Goal: Task Accomplishment & Management: Complete application form

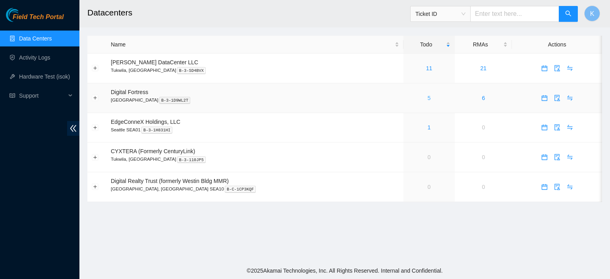
click at [428, 97] on link "5" at bounding box center [429, 98] width 3 height 6
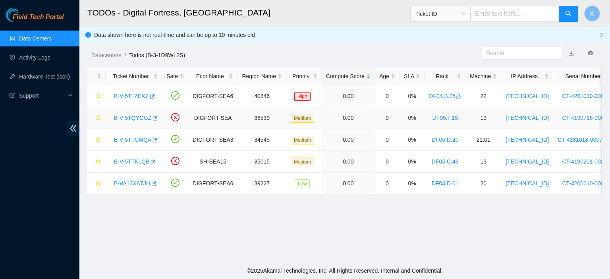
click at [135, 118] on link "B-V-5TQYGGZ" at bounding box center [132, 118] width 37 height 6
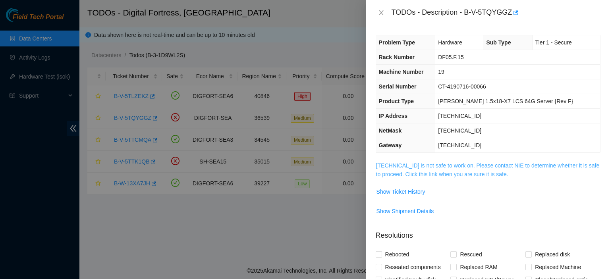
click at [417, 173] on link "184.28.50.206 is not safe to work on. Please contact NIE to determine whether i…" at bounding box center [488, 169] width 224 height 15
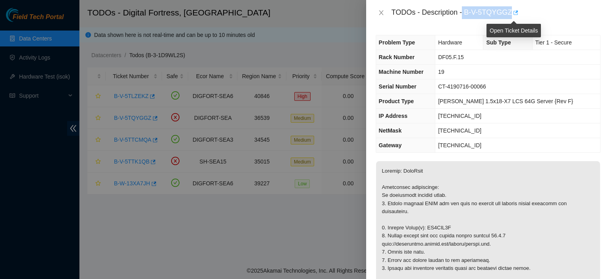
drag, startPoint x: 463, startPoint y: 10, endPoint x: 511, endPoint y: 14, distance: 48.2
click at [511, 14] on div "TODOs - Description - B-V-5TQYGGZ" at bounding box center [495, 12] width 209 height 13
copy div "B-V-5TQYGGZ"
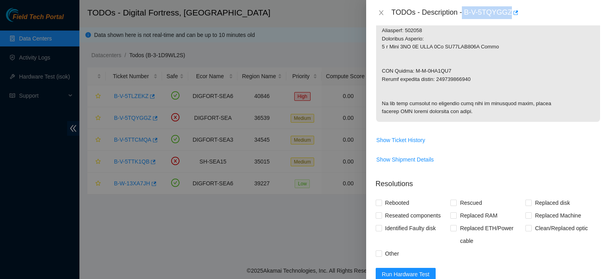
scroll to position [554, 0]
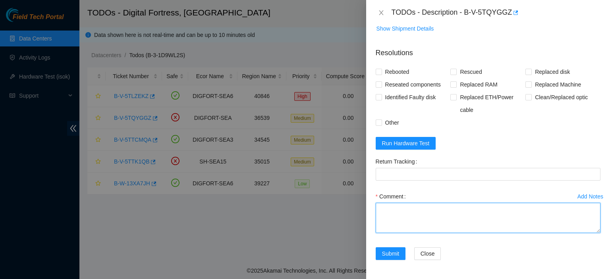
click at [424, 228] on textarea "Comment" at bounding box center [488, 218] width 225 height 30
paste textarea "kbbyrne23@gmail.com - fshaik has completed your request (B-V-5TQYGGZ) Message f…"
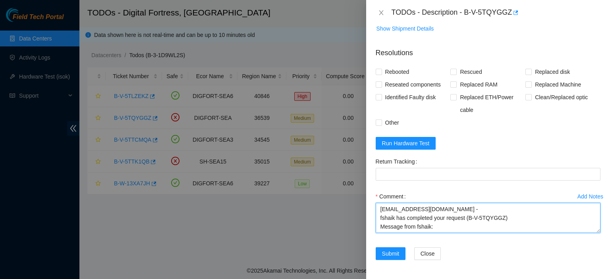
scroll to position [6, 0]
type textarea "kbbyrne23@gmail.com - fshaik has completed your request (B-V-5TQYGGZ) Message f…"
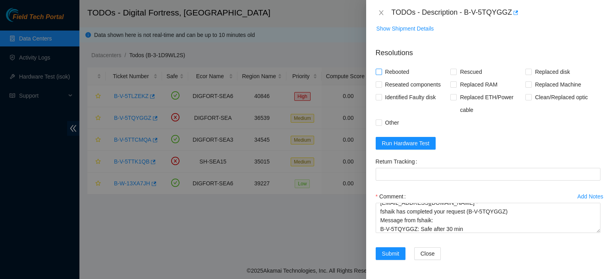
click at [383, 71] on span "Rebooted" at bounding box center [397, 72] width 31 height 13
click at [381, 71] on input "Rebooted" at bounding box center [379, 72] width 6 height 6
checkbox input "true"
click at [451, 71] on input "Rescued" at bounding box center [453, 72] width 6 height 6
checkbox input "true"
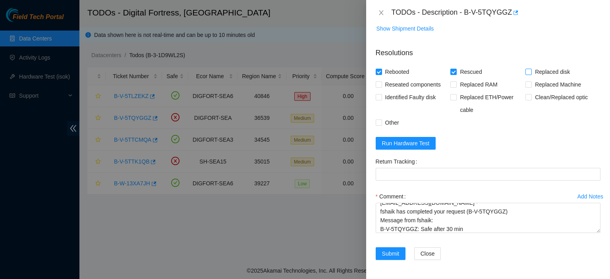
click at [533, 76] on span "Replaced disk" at bounding box center [552, 72] width 41 height 13
click at [531, 74] on input "Replaced disk" at bounding box center [528, 72] width 6 height 6
checkbox input "true"
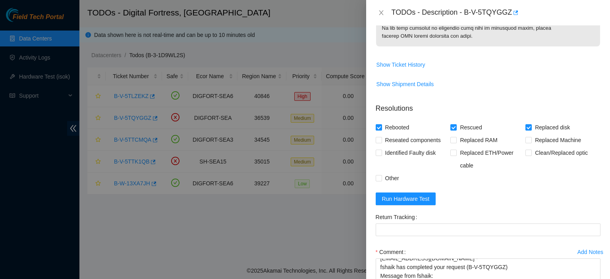
scroll to position [554, 0]
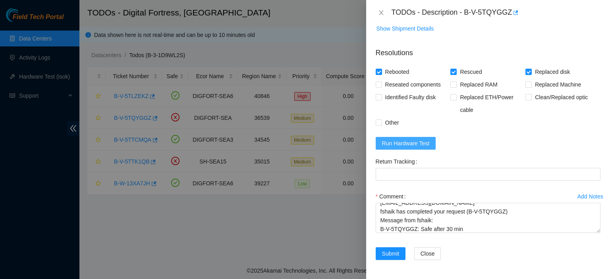
click at [385, 144] on span "Run Hardware Test" at bounding box center [406, 143] width 48 height 9
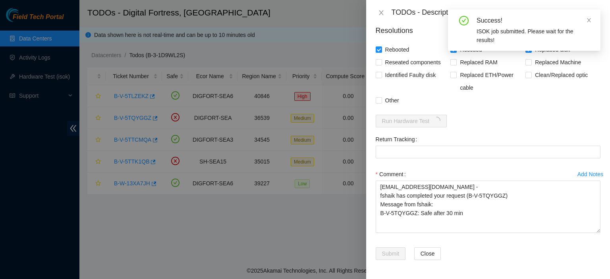
scroll to position [0, 0]
drag, startPoint x: 592, startPoint y: 231, endPoint x: 594, endPoint y: 270, distance: 39.0
click at [594, 233] on textarea "kbbyrne23@gmail.com - fshaik has completed your request (B-V-5TQYGGZ) Message f…" at bounding box center [488, 207] width 225 height 52
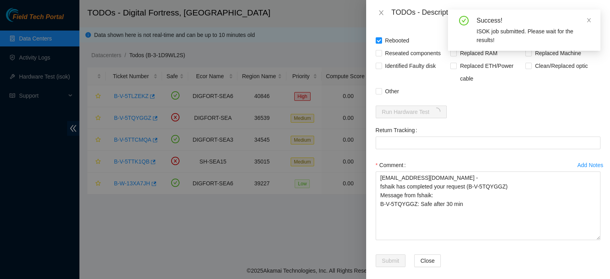
scroll to position [593, 0]
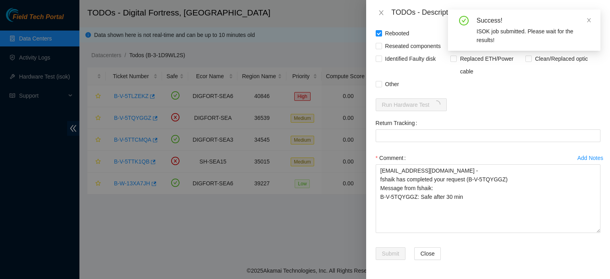
click at [524, 236] on div "Comment kbbyrne23@gmail.com - fshaik has completed your request (B-V-5TQYGGZ) M…" at bounding box center [488, 195] width 225 height 86
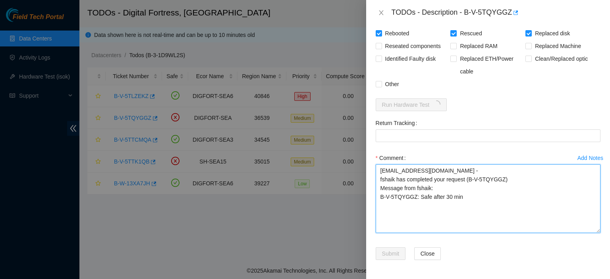
click at [502, 216] on textarea "kbbyrne23@gmail.com - fshaik has completed your request (B-V-5TQYGGZ) Message f…" at bounding box center [488, 198] width 225 height 69
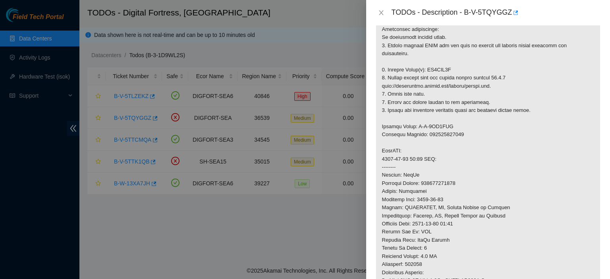
scroll to position [150, 0]
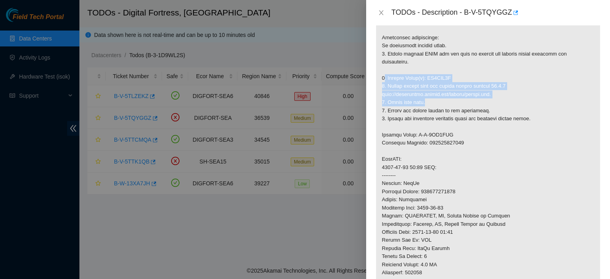
drag, startPoint x: 384, startPoint y: 79, endPoint x: 457, endPoint y: 101, distance: 76.1
click at [457, 101] on p at bounding box center [488, 188] width 224 height 353
copy p ". Replace Drive(s): ZC1AFA9R 2. Please rescue with the latest rescue version 23…"
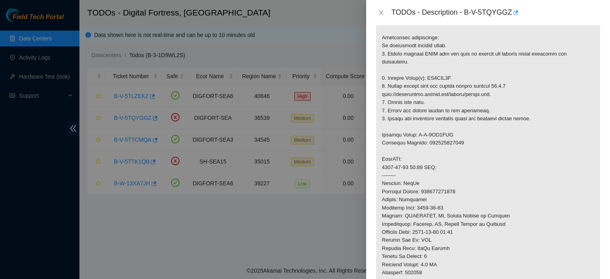
drag, startPoint x: 602, startPoint y: 114, endPoint x: 609, endPoint y: 206, distance: 92.4
click at [603, 206] on div "Problem Type Hardware Sub Type Tier 1 - Secure Rack Number DF05.F.15 Machine Nu…" at bounding box center [488, 152] width 244 height 254
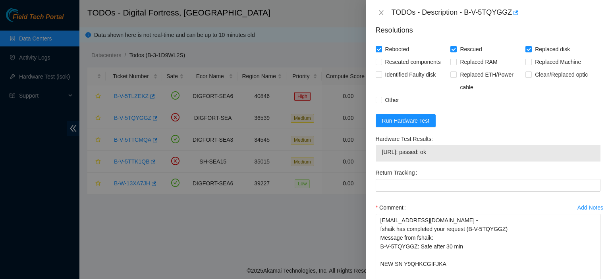
scroll to position [627, 0]
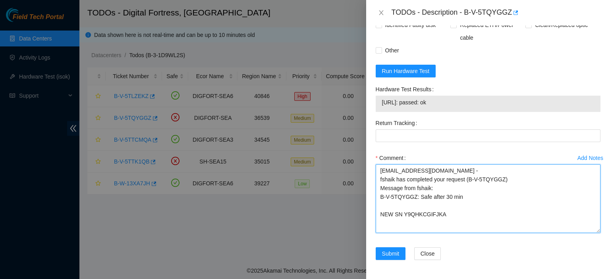
click at [464, 197] on textarea "kbbyrne23@gmail.com - fshaik has completed your request (B-V-5TQYGGZ) Message f…" at bounding box center [488, 198] width 225 height 69
paste textarea ". Replace Drive(s): ZC1AFA9R 2. Please rescue with the latest rescue version 23…"
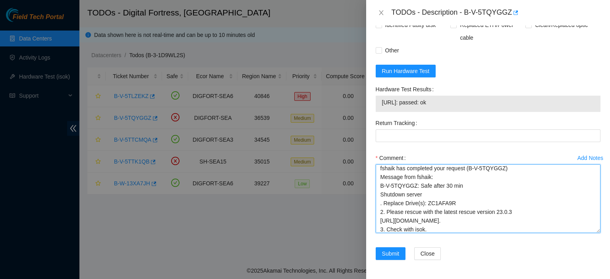
scroll to position [31, 0]
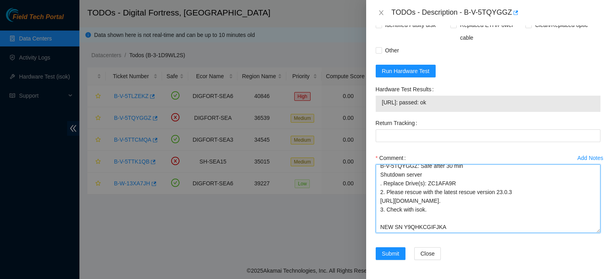
drag, startPoint x: 381, startPoint y: 209, endPoint x: 471, endPoint y: 207, distance: 90.1
click at [471, 207] on textarea "kbbyrne23@gmail.com - fshaik has completed your request (B-V-5TQYGGZ) Message f…" at bounding box center [488, 198] width 225 height 69
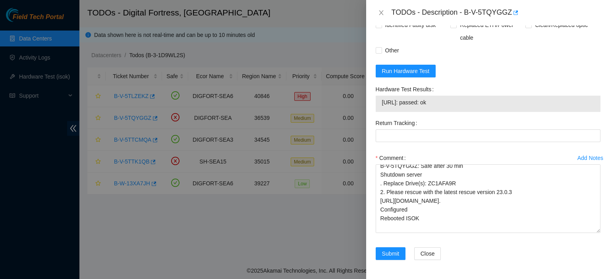
drag, startPoint x: 451, startPoint y: 107, endPoint x: 365, endPoint y: 97, distance: 86.3
click at [365, 97] on div "TODOs - Description - B-V-5TQYGGZ Problem Type Hardware Sub Type Tier 1 - Secur…" at bounding box center [305, 139] width 610 height 279
copy div "TODOs - Description - B-V-5TQYGGZ Problem Type Hardware Sub Type Tier 1 - Secur…"
click at [449, 223] on textarea "kbbyrne23@gmail.com - fshaik has completed your request (B-V-5TQYGGZ) Message f…" at bounding box center [488, 198] width 225 height 69
paste textarea "TODOs - Description - B-V-5TQYGGZ Problem Type Hardware Sub Type Tier 1 - Secur…"
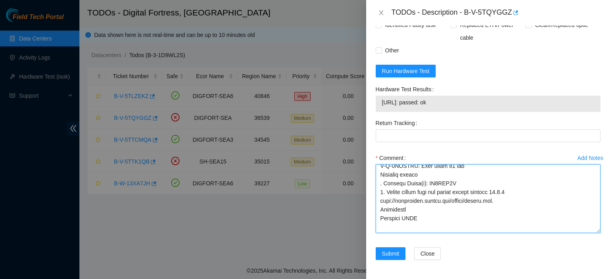
scroll to position [736, 0]
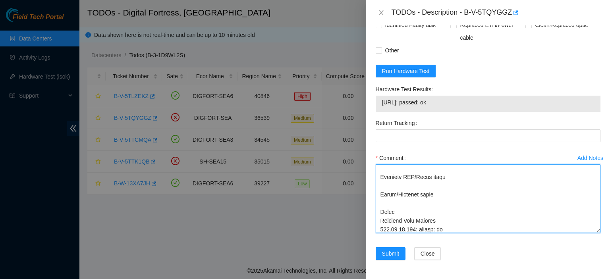
type textarea "kbbyrne23@gmail.com - fshaik has completed your request (B-V-5TQYGGZ) Message f…"
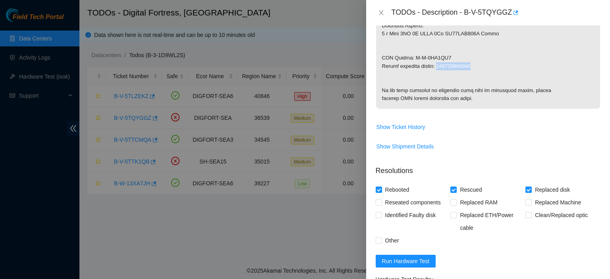
drag, startPoint x: 438, startPoint y: 64, endPoint x: 476, endPoint y: 61, distance: 38.2
copy p "463470043521"
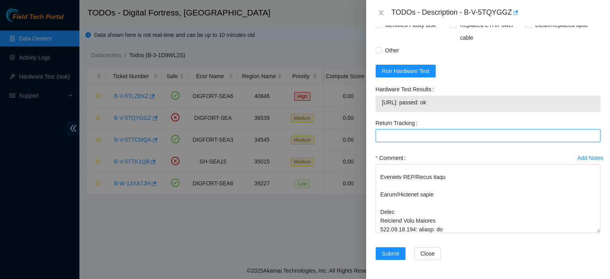
click at [424, 138] on Tracking "Return Tracking" at bounding box center [488, 135] width 225 height 13
paste Tracking "463470043521"
type Tracking "463470043521"
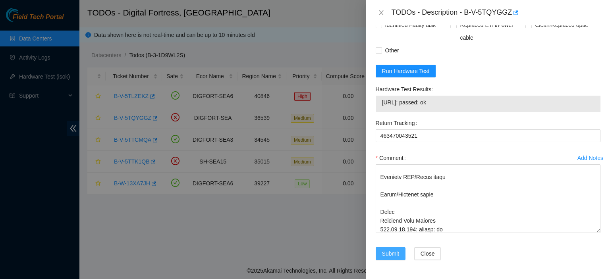
click at [391, 252] on span "Submit" at bounding box center [390, 253] width 17 height 9
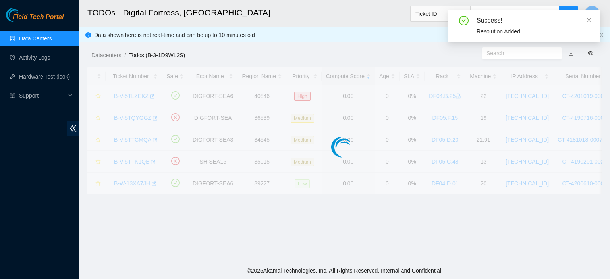
scroll to position [244, 0]
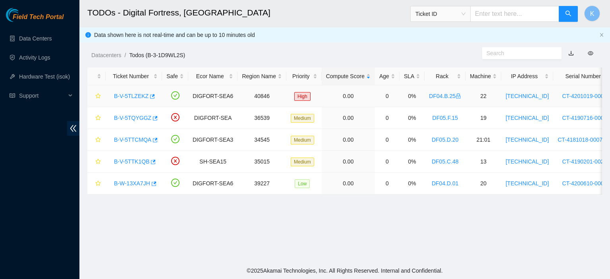
click at [128, 94] on link "B-V-5TLZEKZ" at bounding box center [131, 96] width 35 height 6
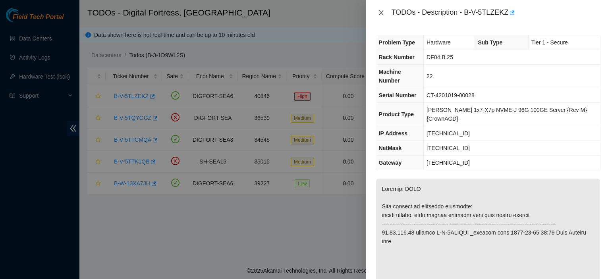
click at [381, 14] on icon "close" at bounding box center [381, 13] width 6 height 6
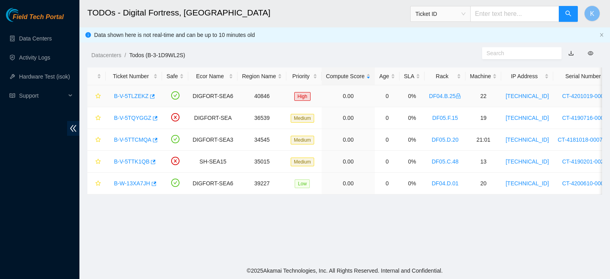
click at [123, 96] on link "B-V-5TLZEKZ" at bounding box center [131, 96] width 35 height 6
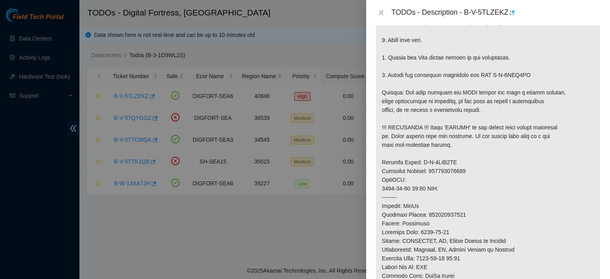
scroll to position [310, 0]
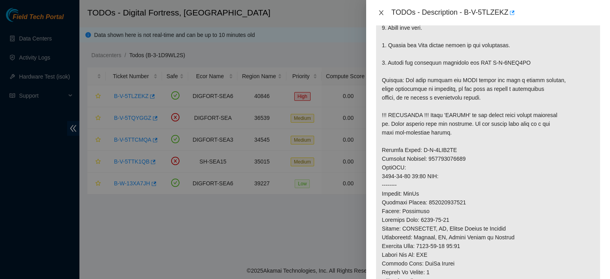
click at [379, 11] on icon "close" at bounding box center [381, 13] width 6 height 6
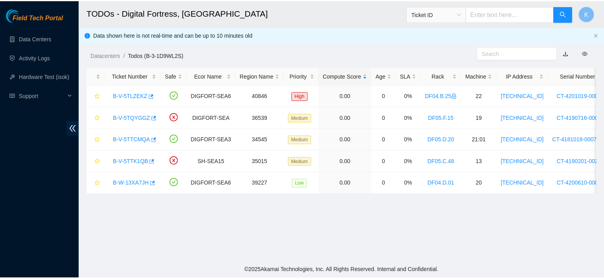
scroll to position [244, 0]
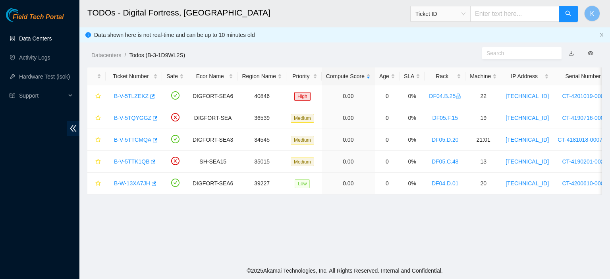
click at [31, 42] on link "Data Centers" at bounding box center [35, 38] width 33 height 6
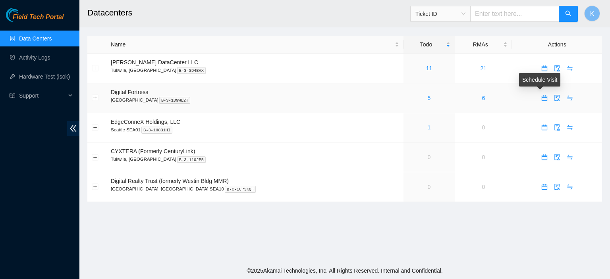
click at [541, 100] on icon "calendar" at bounding box center [544, 98] width 6 height 6
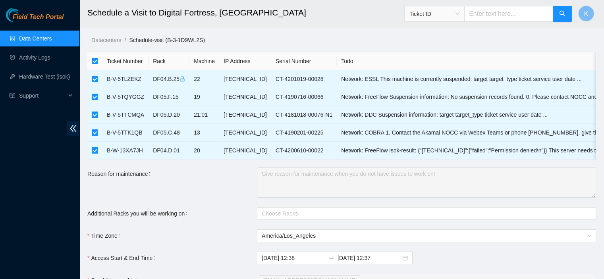
click at [95, 60] on input "checkbox" at bounding box center [95, 61] width 6 height 6
checkbox input "false"
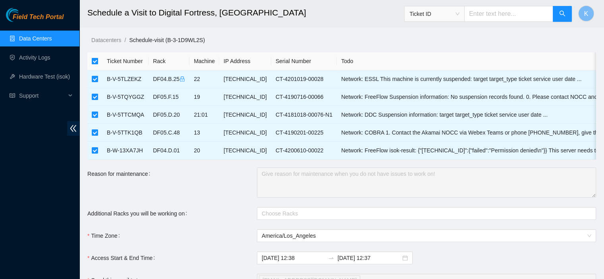
checkbox input "false"
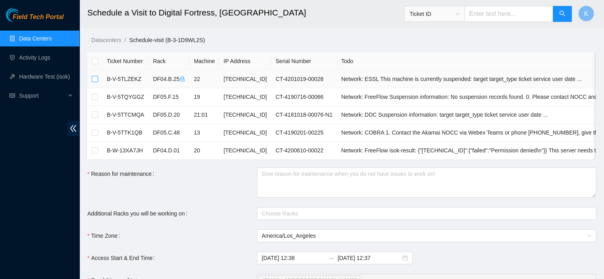
click at [95, 79] on input "checkbox" at bounding box center [95, 79] width 6 height 6
checkbox input "true"
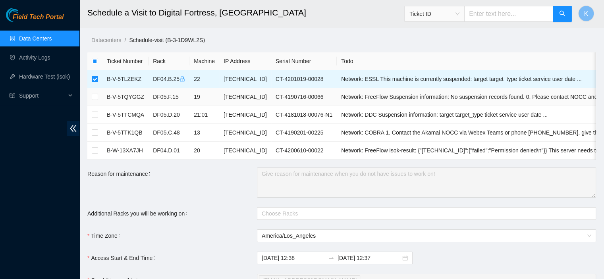
click at [592, 96] on td "Network: FreeFlow Suspension information: No suspension records found. 0. Pleas…" at bounding box center [500, 97] width 326 height 18
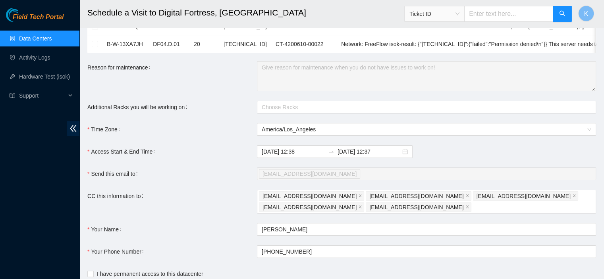
scroll to position [107, 0]
click at [273, 156] on input "2025-08-25 12:38" at bounding box center [293, 151] width 63 height 9
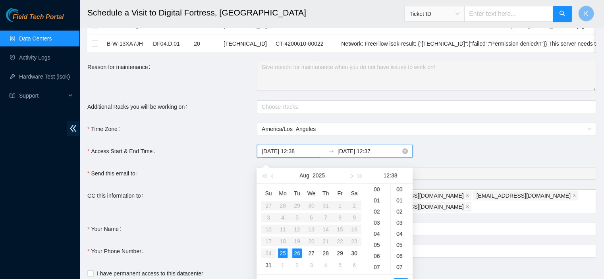
scroll to position [422, 0]
click at [378, 220] on div "15" at bounding box center [379, 222] width 22 height 11
click at [399, 214] on div "05" at bounding box center [402, 214] width 22 height 11
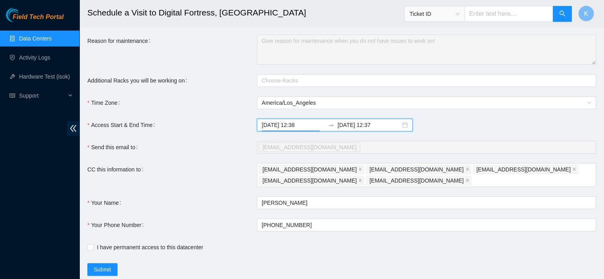
scroll to position [161, 0]
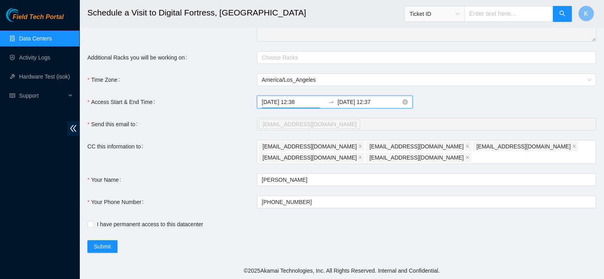
click at [297, 100] on input "2025-08-25 12:38" at bounding box center [293, 102] width 63 height 9
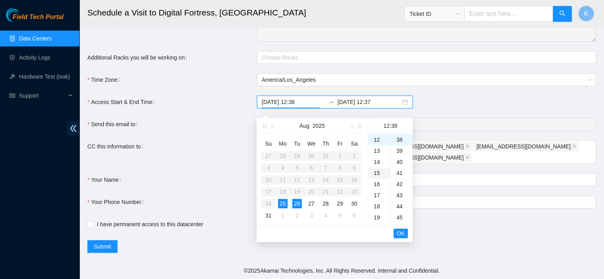
click at [378, 168] on div "15" at bounding box center [379, 173] width 22 height 11
click at [401, 133] on div "05" at bounding box center [402, 138] width 22 height 11
type input "2025-08-25 15:05"
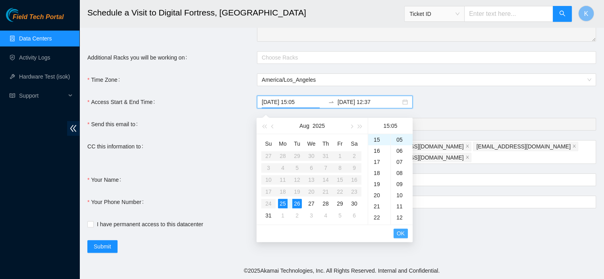
click at [404, 229] on span "OK" at bounding box center [401, 233] width 8 height 9
click at [286, 199] on div "25" at bounding box center [283, 204] width 10 height 10
click at [377, 213] on div "19" at bounding box center [379, 217] width 22 height 11
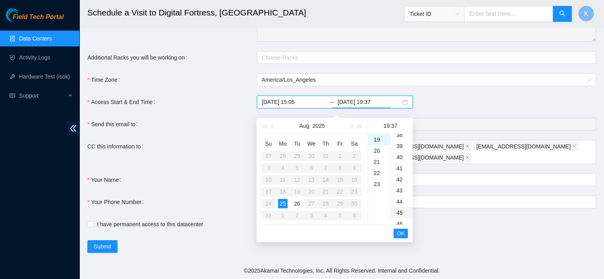
click at [399, 207] on div "45" at bounding box center [402, 212] width 22 height 11
type input "2025-08-25 19:45"
click at [402, 230] on span "OK" at bounding box center [401, 233] width 8 height 9
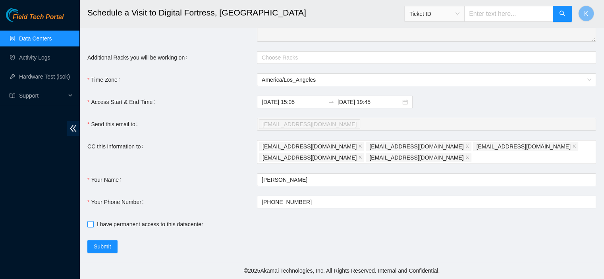
click at [89, 224] on input "I have permanent access to this datacenter" at bounding box center [90, 224] width 6 height 6
checkbox input "true"
click at [105, 245] on span "Submit" at bounding box center [102, 246] width 17 height 9
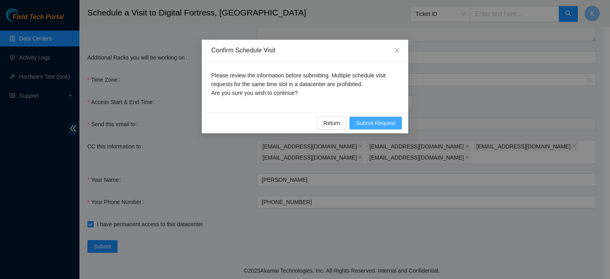
click at [393, 124] on span "Submit Request" at bounding box center [376, 123] width 40 height 9
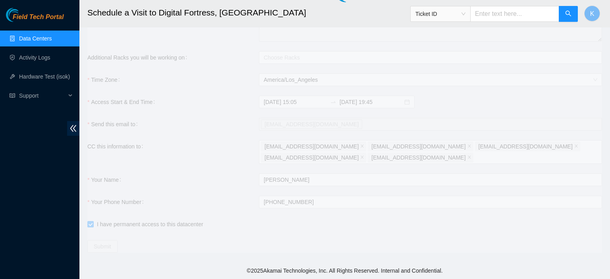
type input "2025-08-25 12:39"
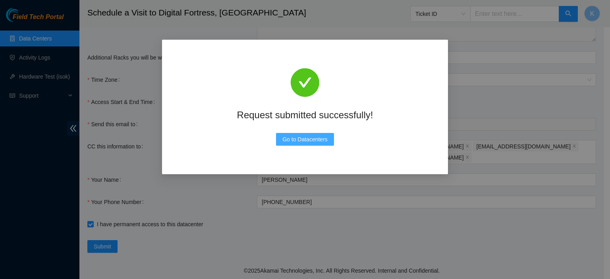
click at [302, 142] on span "Go to Datacenters" at bounding box center [304, 139] width 45 height 9
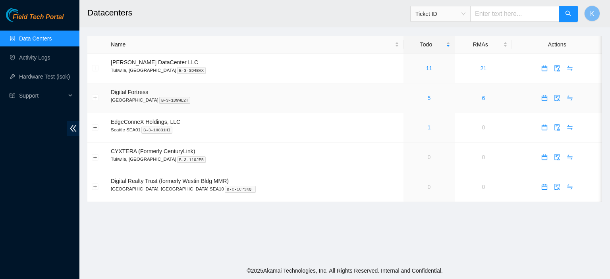
click at [409, 99] on div "5" at bounding box center [429, 98] width 42 height 9
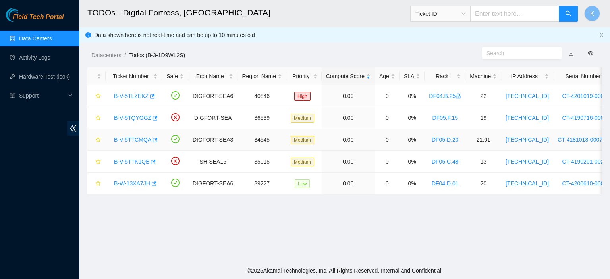
click at [116, 141] on link "B-V-5TTCMQA" at bounding box center [132, 140] width 37 height 6
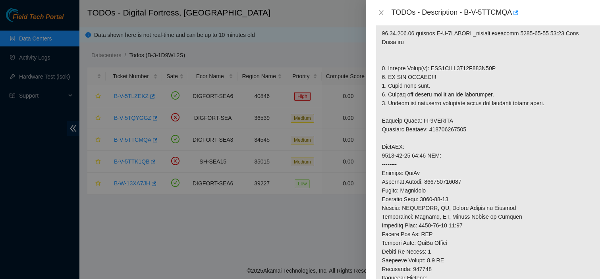
scroll to position [170, 0]
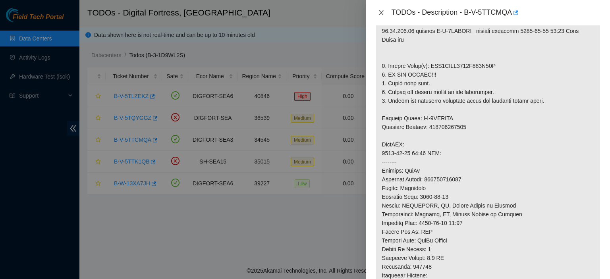
click at [378, 12] on icon "close" at bounding box center [381, 13] width 6 height 6
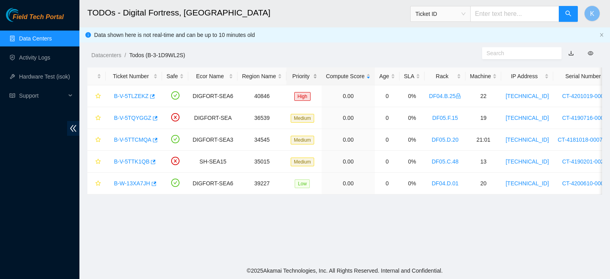
scroll to position [196, 0]
click at [128, 162] on link "B-V-5TTK1QB" at bounding box center [131, 161] width 35 height 6
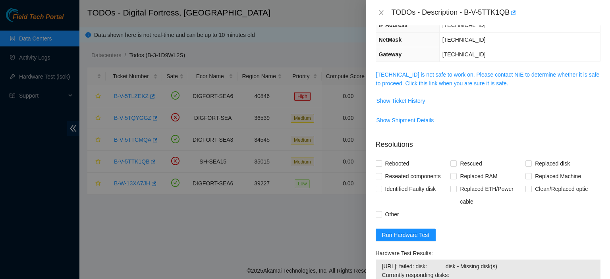
scroll to position [89, 0]
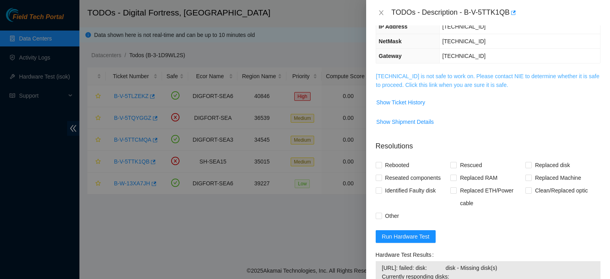
click at [459, 84] on link "72.247.239.175 is not safe to work on. Please contact NIE to determine whether …" at bounding box center [488, 80] width 224 height 15
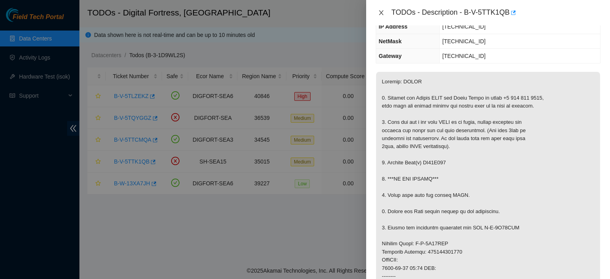
click at [380, 12] on icon "close" at bounding box center [381, 12] width 4 height 5
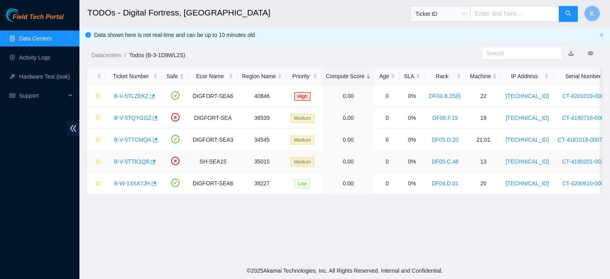
scroll to position [116, 0]
click at [131, 185] on link "B-W-13XA7JH" at bounding box center [132, 183] width 36 height 6
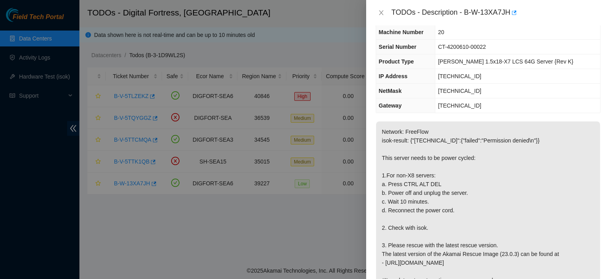
scroll to position [0, 0]
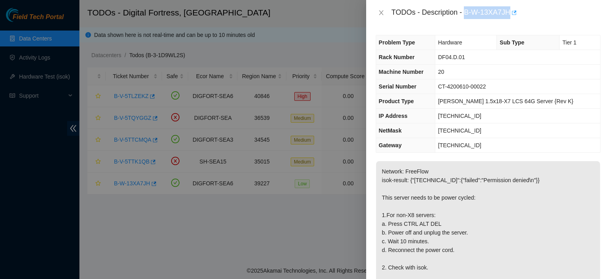
drag, startPoint x: 464, startPoint y: 12, endPoint x: 511, endPoint y: 7, distance: 47.1
click at [511, 7] on div "TODOs - Description - B-W-13XA7JH" at bounding box center [495, 12] width 209 height 13
copy div "B-W-13XA7JH"
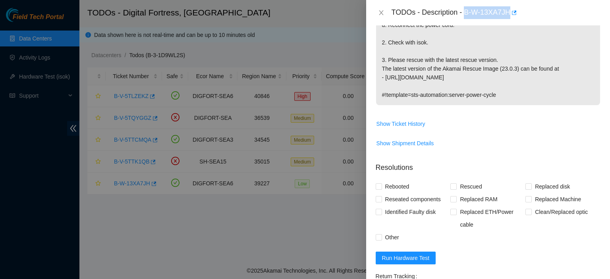
scroll to position [220, 0]
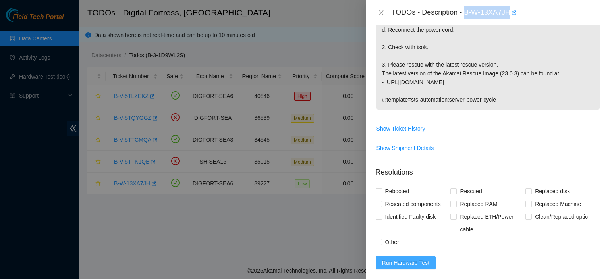
click at [410, 260] on span "Run Hardware Test" at bounding box center [406, 262] width 48 height 9
click at [376, 194] on span at bounding box center [379, 191] width 6 height 6
click at [376, 194] on input "Rebooted" at bounding box center [379, 191] width 6 height 6
checkbox input "true"
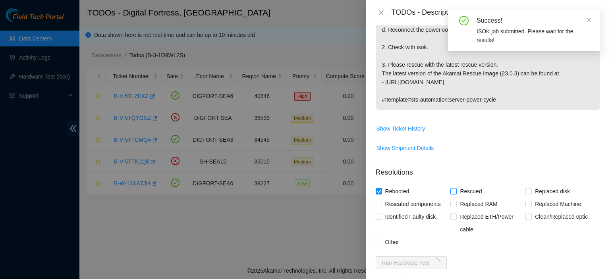
click at [450, 190] on input "Rescued" at bounding box center [453, 191] width 6 height 6
checkbox input "true"
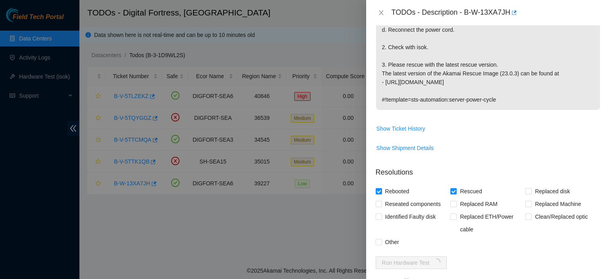
scroll to position [339, 0]
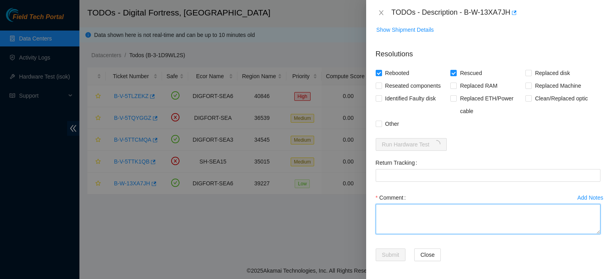
click at [406, 207] on textarea "Comment" at bounding box center [488, 219] width 225 height 30
paste textarea "kbbyrne23@gmail.com - fshaik has completed your request (B-W-13XA7JH) Message f…"
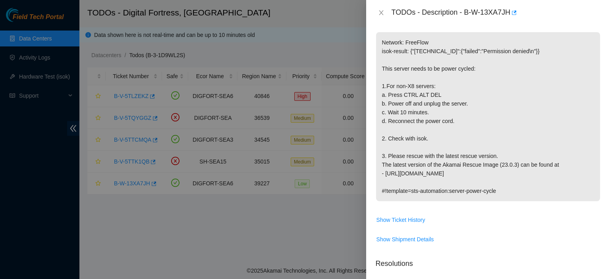
scroll to position [126, 0]
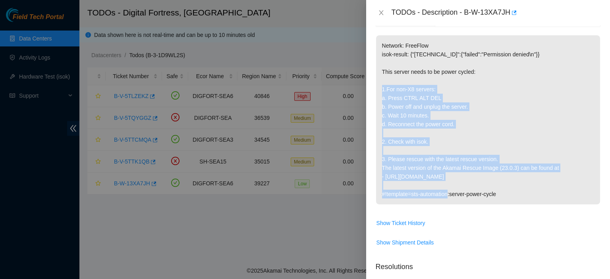
drag, startPoint x: 388, startPoint y: 87, endPoint x: 490, endPoint y: 186, distance: 142.1
click at [490, 186] on p "Network: FreeFlow isok-result: {"23.36.47.39":{"failed":"Permission denied\n"}}…" at bounding box center [488, 119] width 224 height 169
copy p "or non-X8 servers: a. Press CTRL ALT DEL b. Power off and unplug the server. c.…"
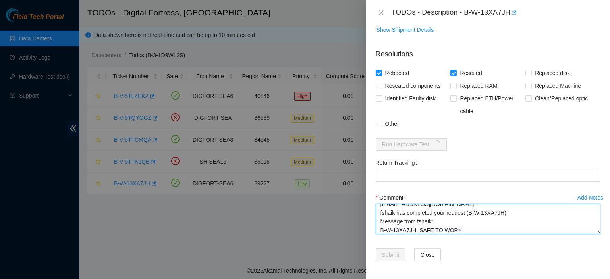
click at [475, 230] on textarea "kbbyrne23@gmail.com - fshaik has completed your request (B-W-13XA7JH) Message f…" at bounding box center [488, 219] width 225 height 30
paste textarea "or non-X8 servers: a. Press CTRL ALT DEL b. Power off and unplug the server. c.…"
drag, startPoint x: 378, startPoint y: 214, endPoint x: 524, endPoint y: 243, distance: 148.6
click at [524, 243] on div "Add Notes Comment kbbyrne23@gmail.com - fshaik has completed your request (B-W-…" at bounding box center [487, 219] width 231 height 57
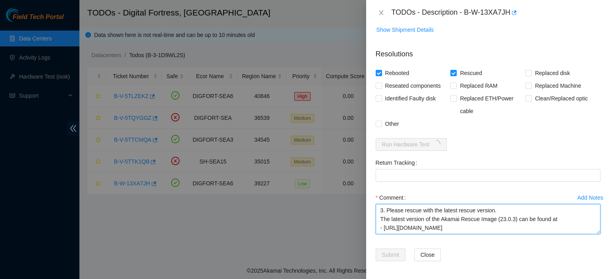
click at [524, 230] on textarea "kbbyrne23@gmail.com - fshaik has completed your request (B-W-13XA7JH) Message f…" at bounding box center [488, 219] width 225 height 30
drag, startPoint x: 500, startPoint y: 213, endPoint x: 376, endPoint y: 210, distance: 123.9
click at [376, 210] on textarea "kbbyrne23@gmail.com - fshaik has completed your request (B-W-13XA7JH) Message f…" at bounding box center [488, 219] width 225 height 30
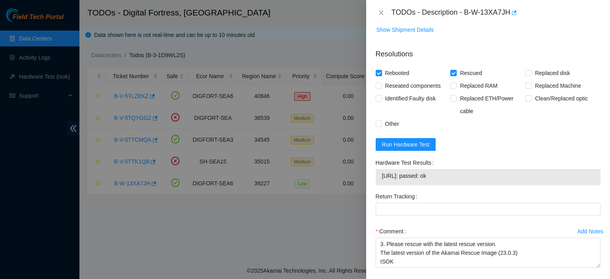
drag, startPoint x: 440, startPoint y: 178, endPoint x: 379, endPoint y: 174, distance: 61.7
click at [378, 174] on div "23.36.47.39: passed: ok" at bounding box center [488, 177] width 225 height 16
copy tbody "23.36.47.39: passed: ok"
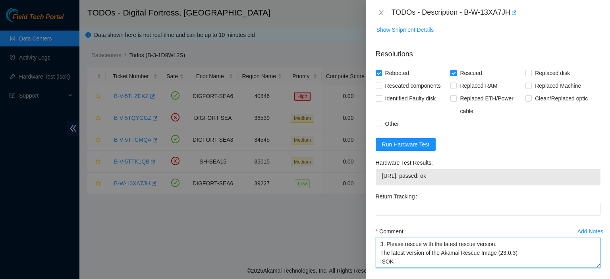
click at [406, 247] on textarea "kbbyrne23@gmail.com - fshaik has completed your request (B-W-13XA7JH) Message f…" at bounding box center [488, 253] width 225 height 30
paste textarea "23.36.47.39: passed: ok"
type textarea "kbbyrne23@gmail.com - fshaik has completed your request (B-W-13XA7JH) Message f…"
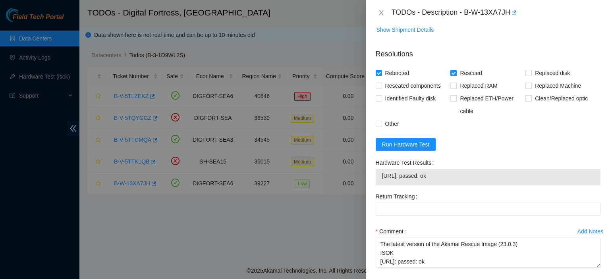
scroll to position [373, 0]
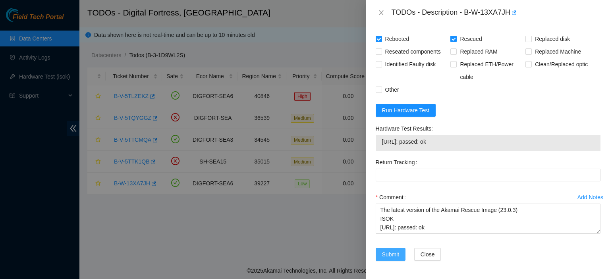
click at [381, 254] on button "Submit" at bounding box center [391, 254] width 30 height 13
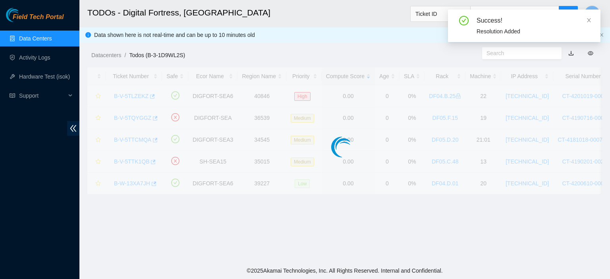
scroll to position [215, 0]
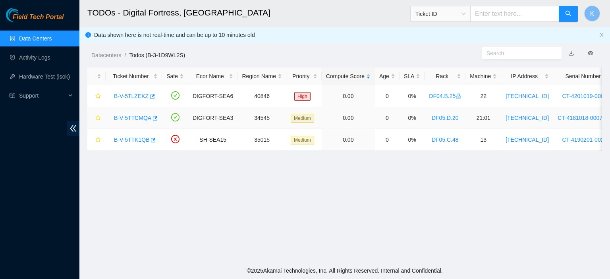
click at [134, 121] on link "B-V-5TTCMQA" at bounding box center [132, 118] width 37 height 6
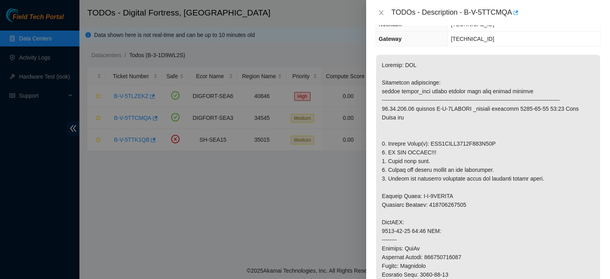
scroll to position [0, 0]
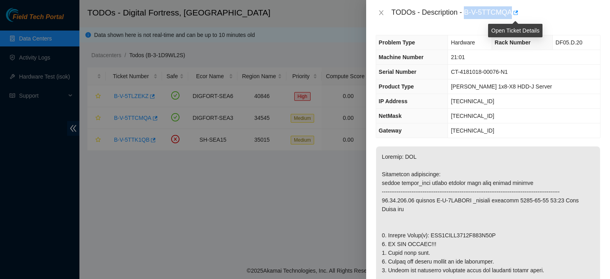
drag, startPoint x: 464, startPoint y: 12, endPoint x: 511, endPoint y: 9, distance: 47.3
click at [511, 9] on div "TODOs - Description - B-V-5TTCMQA" at bounding box center [495, 12] width 209 height 13
copy div "B-V-5TTCMQA"
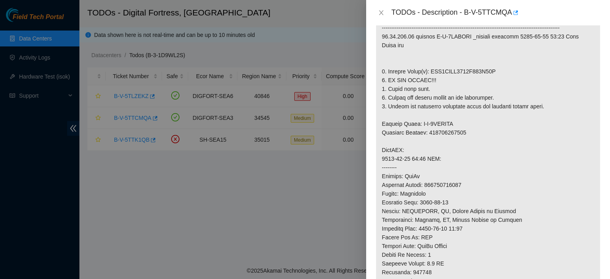
scroll to position [174, 0]
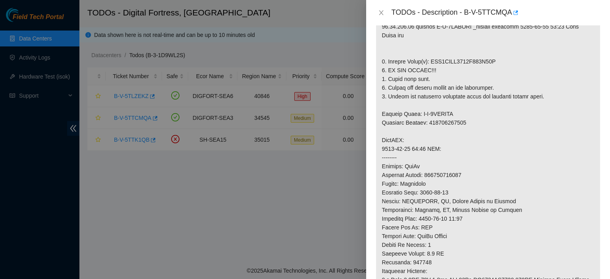
drag, startPoint x: 603, startPoint y: 97, endPoint x: 604, endPoint y: 92, distance: 5.7
click at [604, 92] on div "Problem Type Hardware Rack Number DF05.D.20 Machine Number 21:01 Serial Number …" at bounding box center [488, 152] width 244 height 254
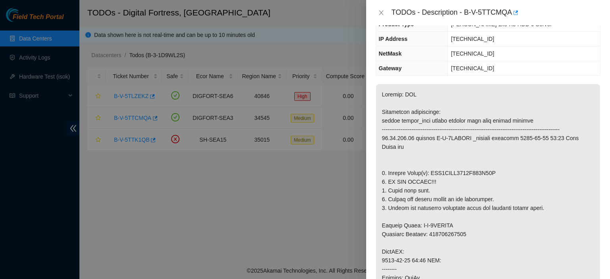
scroll to position [69, 0]
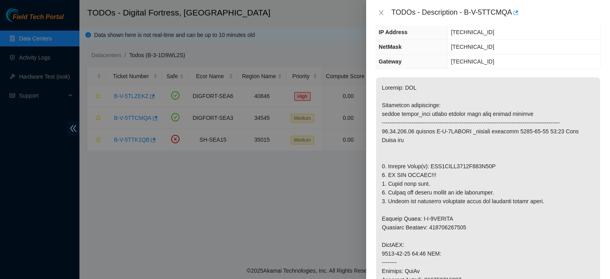
drag, startPoint x: 593, startPoint y: 182, endPoint x: 609, endPoint y: 87, distance: 96.3
click at [593, 182] on p at bounding box center [488, 270] width 224 height 387
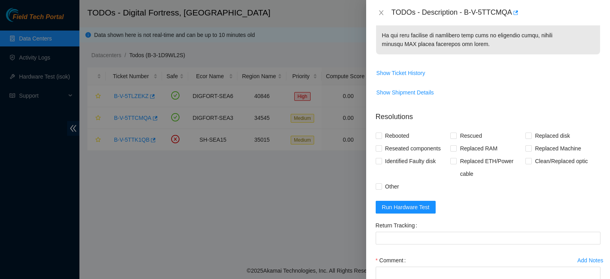
scroll to position [586, 0]
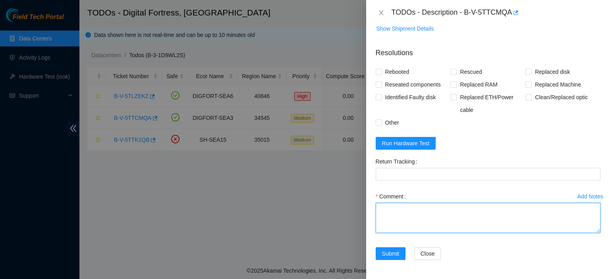
click at [453, 217] on textarea "Comment" at bounding box center [488, 218] width 225 height 30
paste textarea "kbbyrne23@gmail.com - fshaik has completed your request (B-V-5TTCMQA) Message f…"
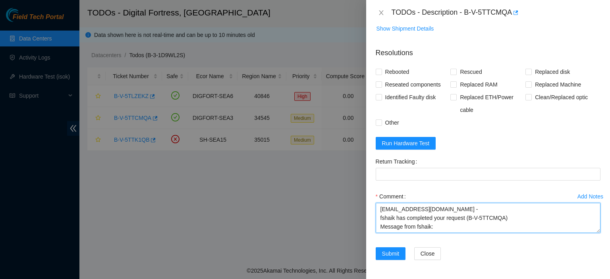
scroll to position [6, 0]
type textarea "kbbyrne23@gmail.com - fshaik has completed your request (B-V-5TTCMQA) Message f…"
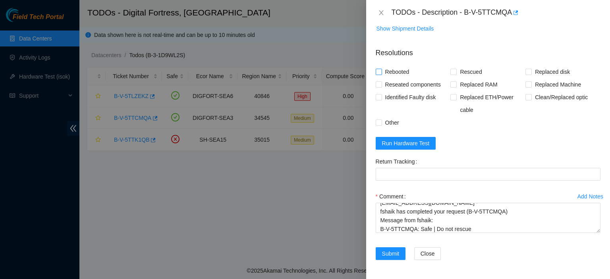
click at [379, 73] on input "Rebooted" at bounding box center [379, 72] width 6 height 6
checkbox input "true"
click at [525, 75] on span at bounding box center [528, 72] width 6 height 6
click at [525, 74] on input "Replaced disk" at bounding box center [528, 72] width 6 height 6
checkbox input "true"
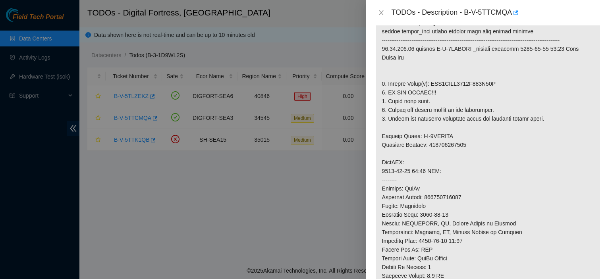
scroll to position [144, 0]
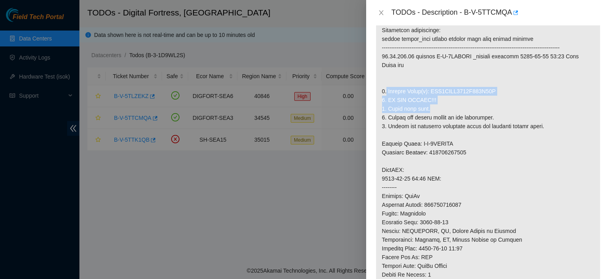
drag, startPoint x: 386, startPoint y: 96, endPoint x: 432, endPoint y: 114, distance: 49.2
click at [432, 114] on p at bounding box center [488, 195] width 224 height 387
copy p "Replace Drive(s): WFK1LPFP0000E843C80B 2. DO NOT RESCUE!!! 3. Check with isok."
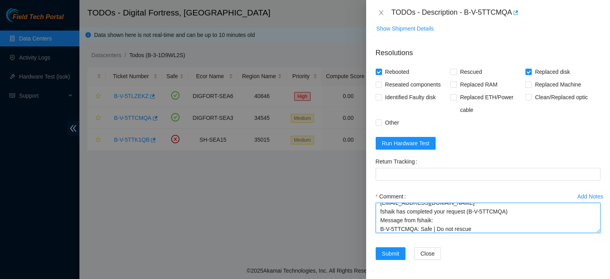
click at [497, 228] on textarea "kbbyrne23@gmail.com - fshaik has completed your request (B-V-5TTCMQA) Message f…" at bounding box center [488, 218] width 225 height 30
paste textarea "Replace Drive(s): WFK1LPFP0000E843C80B 2. DO NOT RESCUE!!! 3. Check with isok."
click at [593, 231] on div "Add Notes Comment kbbyrne23@gmail.com - fshaik has completed your request (B-V-…" at bounding box center [487, 218] width 231 height 57
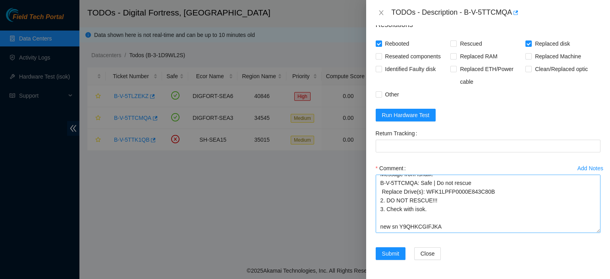
scroll to position [24, 0]
drag, startPoint x: 590, startPoint y: 228, endPoint x: 543, endPoint y: 242, distance: 48.9
click at [590, 233] on textarea "kbbyrne23@gmail.com - fshaik has completed your request (B-V-5TTCMQA) Message f…" at bounding box center [488, 204] width 225 height 58
click at [516, 233] on textarea "kbbyrne23@gmail.com - fshaik has completed your request (B-V-5TTCMQA) Message f…" at bounding box center [488, 203] width 225 height 59
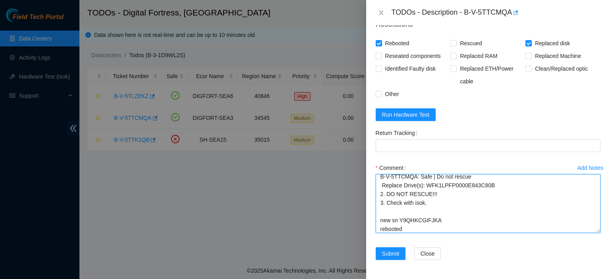
scroll to position [39, 0]
type textarea "kbbyrne23@gmail.com - fshaik has completed your request (B-V-5TTCMQA) Message f…"
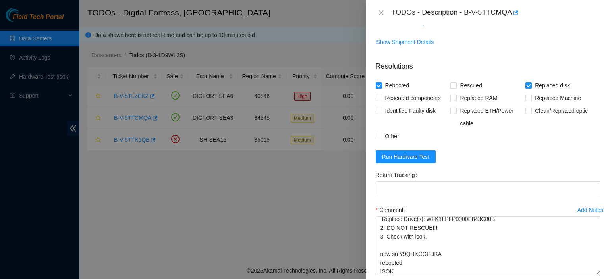
scroll to position [528, 0]
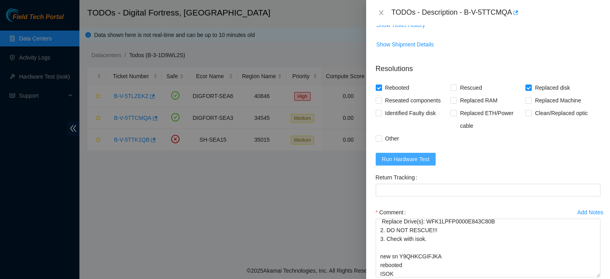
click at [425, 166] on button "Run Hardware Test" at bounding box center [406, 159] width 60 height 13
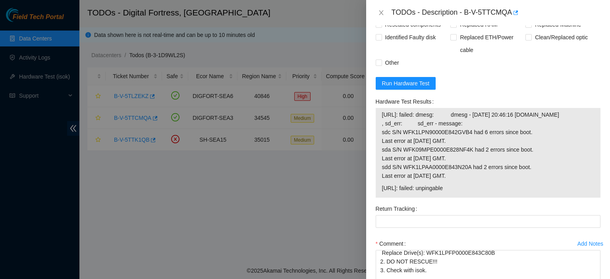
scroll to position [605, 0]
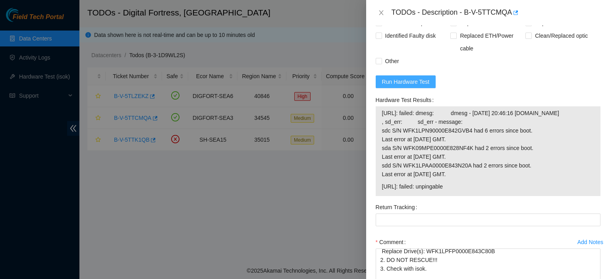
click at [392, 86] on span "Run Hardware Test" at bounding box center [406, 81] width 48 height 9
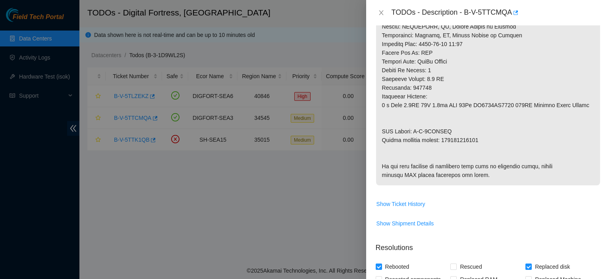
scroll to position [339, 0]
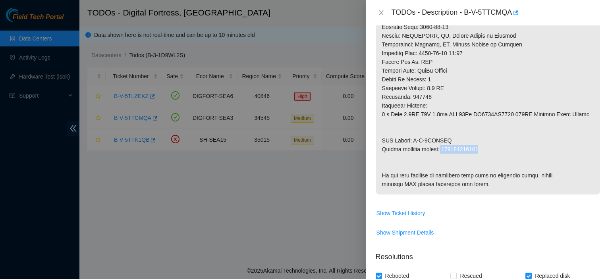
drag, startPoint x: 441, startPoint y: 156, endPoint x: 489, endPoint y: 155, distance: 48.0
click at [489, 155] on p at bounding box center [488, 0] width 224 height 387
copy p "463470044149"
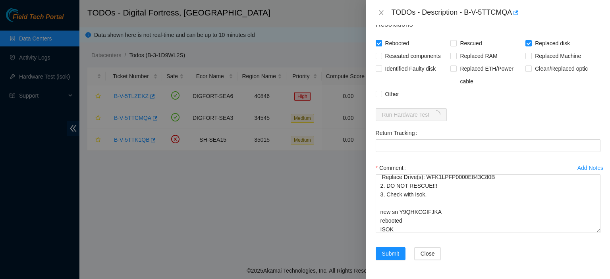
scroll to position [592, 0]
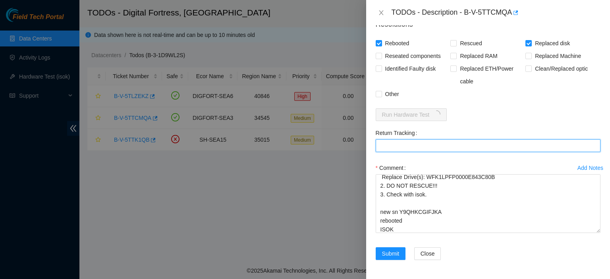
click at [401, 152] on Tracking "Return Tracking" at bounding box center [488, 145] width 225 height 13
paste Tracking "463470044149"
type Tracking "463470044149"
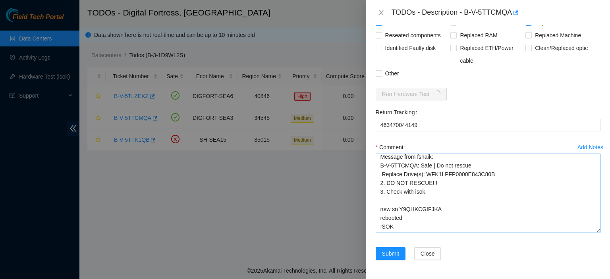
scroll to position [19, 0]
drag, startPoint x: 591, startPoint y: 230, endPoint x: 592, endPoint y: 253, distance: 23.1
click at [592, 233] on textarea "kbbyrne23@gmail.com - fshaik has completed your request (B-V-5TTCMQA) Message f…" at bounding box center [488, 193] width 225 height 79
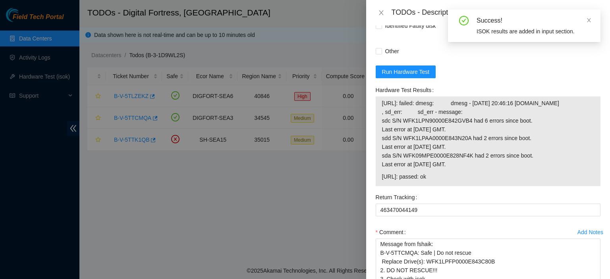
drag, startPoint x: 447, startPoint y: 230, endPoint x: 381, endPoint y: 228, distance: 66.3
click at [382, 184] on td "23.66.231.54: passed: ok" at bounding box center [488, 178] width 213 height 12
copy span "23.66.231.54: passed: ok"
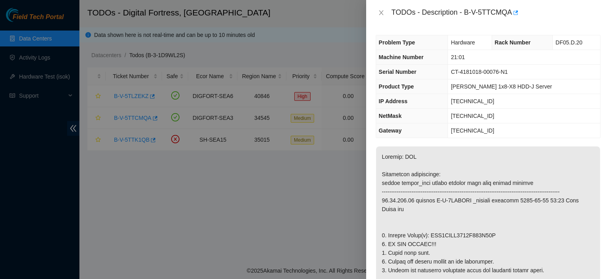
scroll to position [753, 0]
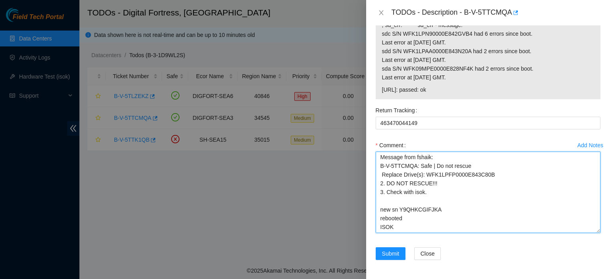
click at [420, 227] on textarea "kbbyrne23@gmail.com - fshaik has completed your request (B-V-5TTCMQA) Message f…" at bounding box center [488, 192] width 225 height 81
paste textarea "23.66.231.54: passed: ok"
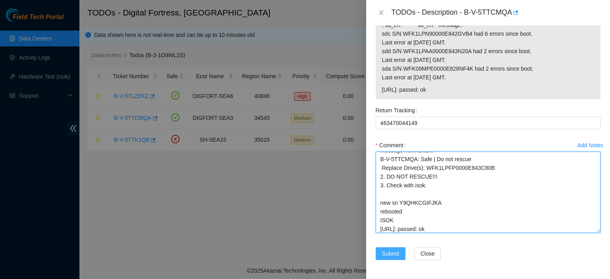
type textarea "kbbyrne23@gmail.com - fshaik has completed your request (B-V-5TTCMQA) Message f…"
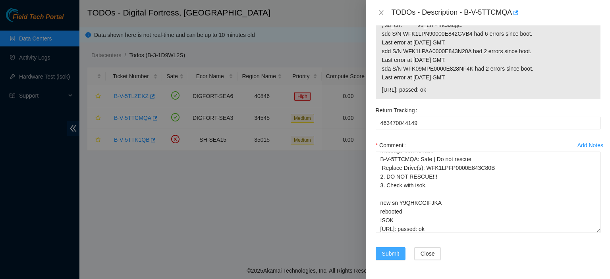
click at [388, 252] on span "Submit" at bounding box center [390, 253] width 17 height 9
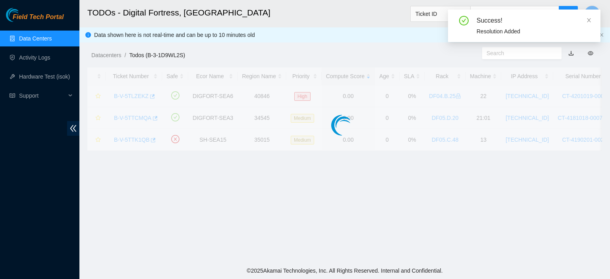
scroll to position [244, 0]
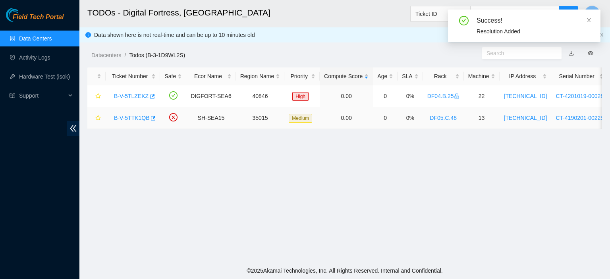
click at [127, 119] on link "B-V-5TTK1QB" at bounding box center [131, 118] width 35 height 6
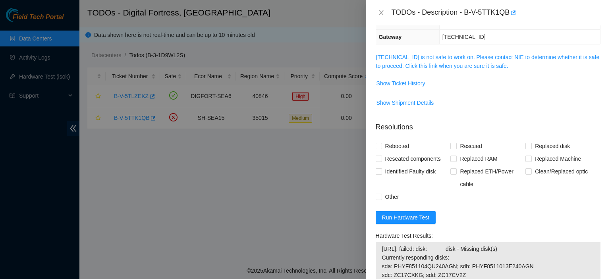
scroll to position [0, 0]
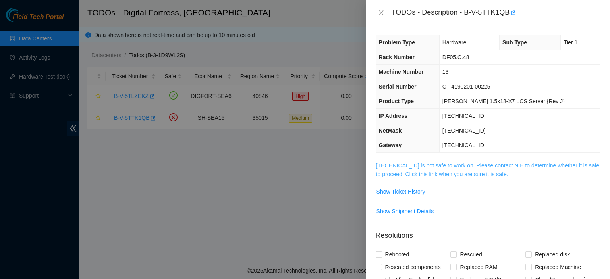
click at [457, 165] on link "72.247.239.175 is not safe to work on. Please contact NIE to determine whether …" at bounding box center [488, 169] width 224 height 15
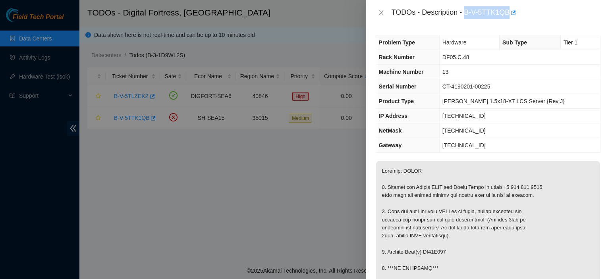
drag, startPoint x: 464, startPoint y: 11, endPoint x: 509, endPoint y: 12, distance: 44.9
click at [509, 12] on div "TODOs - Description - B-V-5TTK1QB" at bounding box center [495, 12] width 209 height 13
copy div "B-V-5TTK1QB"
click at [598, 137] on div "Problem Type Hardware Sub Type Tier 1 Rack Number DF05.C.48 Machine Number 13 S…" at bounding box center [488, 152] width 244 height 254
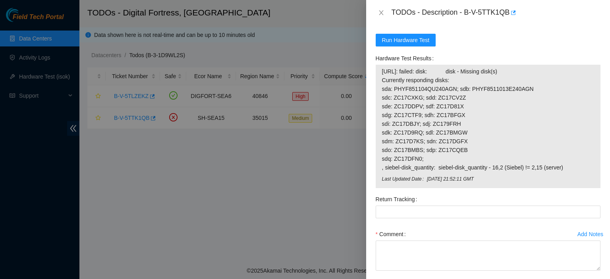
scroll to position [655, 0]
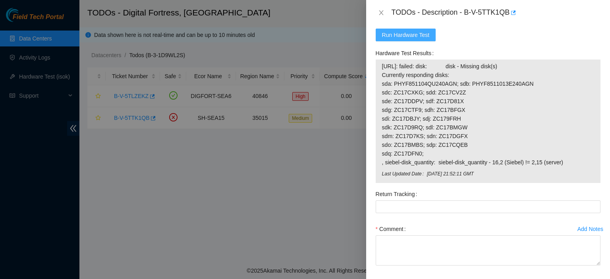
click at [414, 37] on span "Run Hardware Test" at bounding box center [406, 35] width 48 height 9
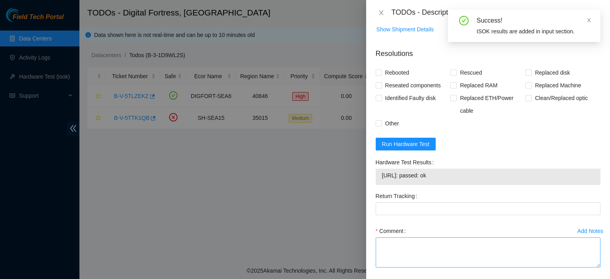
scroll to position [580, 0]
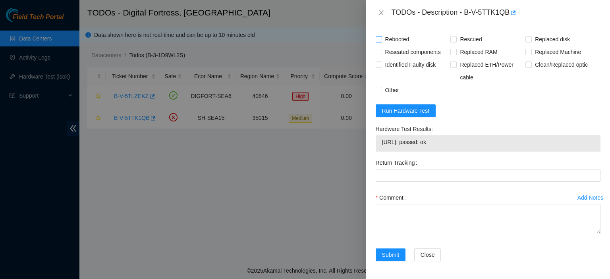
click at [378, 34] on label "Rebooted" at bounding box center [394, 39] width 37 height 13
click at [378, 36] on input "Rebooted" at bounding box center [379, 39] width 6 height 6
checkbox input "true"
click at [526, 37] on input "Replaced disk" at bounding box center [528, 39] width 6 height 6
checkbox input "true"
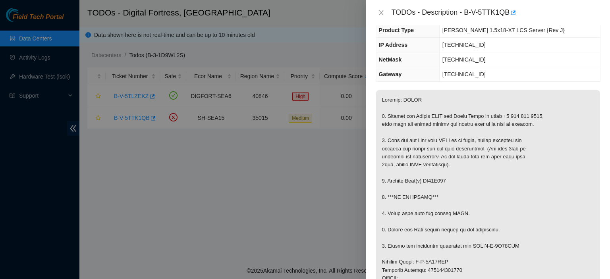
scroll to position [69, 0]
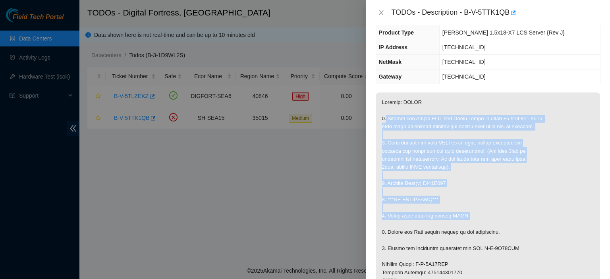
drag, startPoint x: 385, startPoint y: 116, endPoint x: 470, endPoint y: 216, distance: 130.6
click at [470, 216] on p at bounding box center [488, 280] width 224 height 377
copy p "Contact the Akamai NOCC via Webex Teams or phone +1 617 444 3007, give them the…"
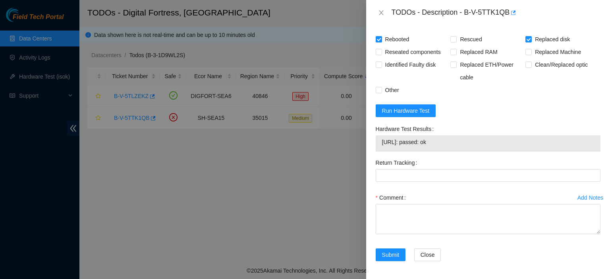
scroll to position [562, 0]
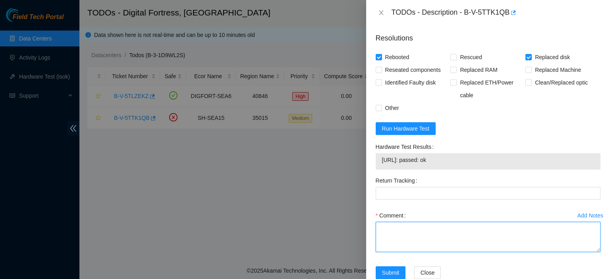
click at [471, 231] on textarea "Comment" at bounding box center [488, 237] width 225 height 30
paste textarea "Contact the Akamai NOCC via Webex Teams or phone +1 617 444 3007, give them the…"
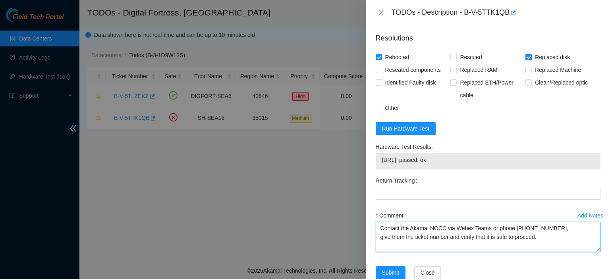
scroll to position [85, 0]
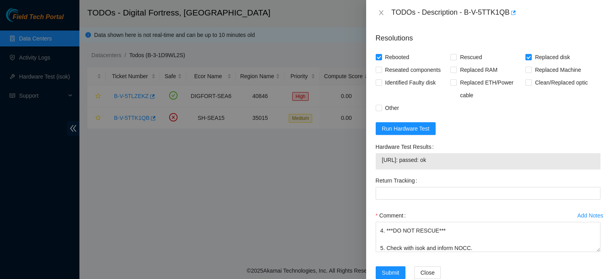
drag, startPoint x: 463, startPoint y: 162, endPoint x: 370, endPoint y: 163, distance: 92.9
click at [370, 163] on div "Problem Type Hardware Sub Type Tier 1 Rack Number DF05.C.48 Machine Number 13 S…" at bounding box center [488, 152] width 244 height 254
copy tbody "72.247.239.175: passed: ok"
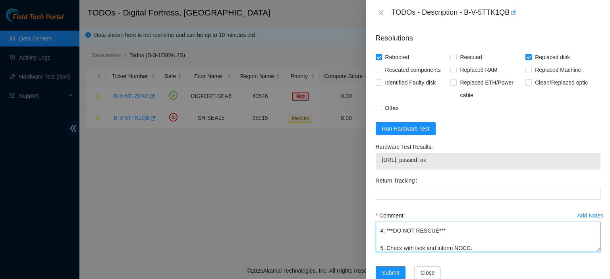
click at [494, 241] on textarea "Contact the Akamai NOCC via Webex Teams or phone +1 617 444 3007, give them the…" at bounding box center [488, 237] width 225 height 30
click at [495, 246] on textarea "Contact the Akamai NOCC via Webex Teams or phone +1 617 444 3007, give them the…" at bounding box center [488, 237] width 225 height 30
paste textarea "72.247.239.175: passed: ok"
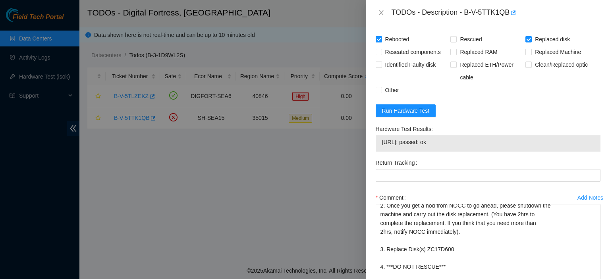
scroll to position [31, 0]
drag, startPoint x: 589, startPoint y: 229, endPoint x: 606, endPoint y: 295, distance: 67.2
click at [606, 279] on html "Field Tech Portal Data Centers Activity Logs Hardware Test (isok) Support TODOs…" at bounding box center [305, 139] width 610 height 279
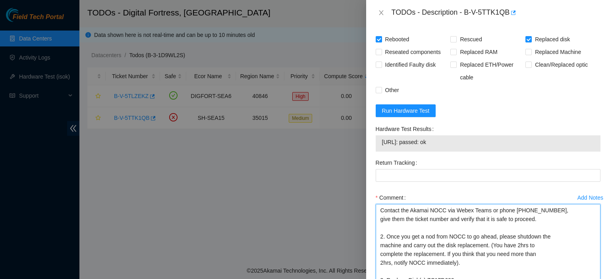
drag, startPoint x: 380, startPoint y: 214, endPoint x: 474, endPoint y: 230, distance: 95.4
click at [474, 230] on textarea "Contact the Akamai NOCC via Webex Teams or phone +1 617 444 3007, give them the…" at bounding box center [488, 251] width 225 height 95
click at [434, 226] on textarea "Contact the Akamai NOCC via Webex Teams or phone +1 617 444 3007, give them the…" at bounding box center [488, 251] width 225 height 95
drag, startPoint x: 537, startPoint y: 217, endPoint x: 364, endPoint y: 189, distance: 174.6
click at [364, 189] on div "TODOs - Description - B-V-5TTK1QB Problem Type Hardware Sub Type Tier 1 Rack Nu…" at bounding box center [305, 139] width 610 height 279
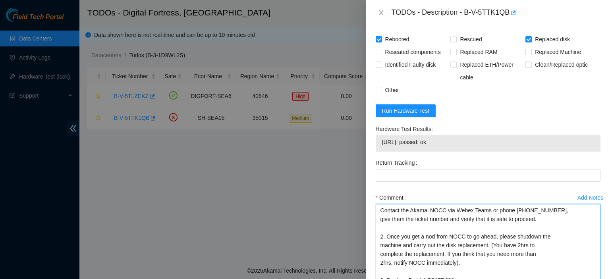
paste textarea "kbbyrne23@gmail.com - fshaik has completed your request (B-V-5TTK1QB) Message f…"
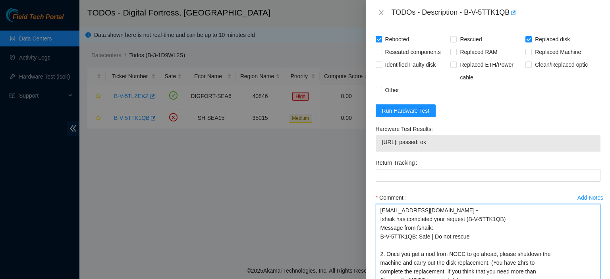
type textarea "kbbyrne23@gmail.com - fshaik has completed your request (B-V-5TTK1QB) Message f…"
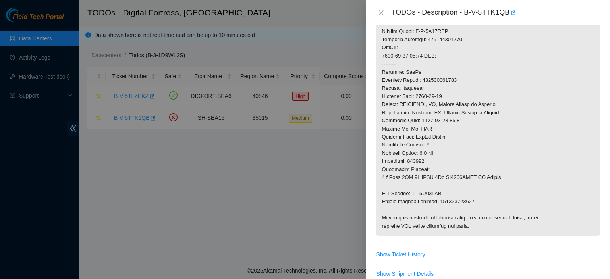
scroll to position [298, 0]
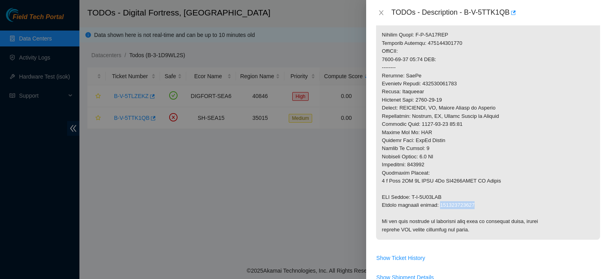
drag, startPoint x: 437, startPoint y: 204, endPoint x: 508, endPoint y: 202, distance: 70.7
click at [508, 202] on p at bounding box center [488, 51] width 224 height 377
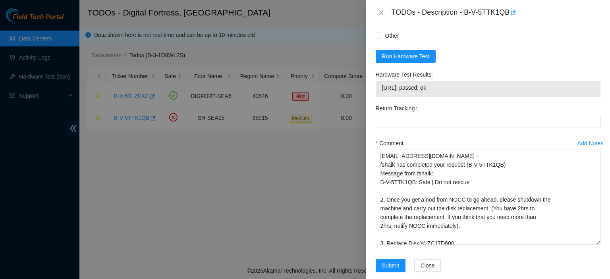
scroll to position [645, 0]
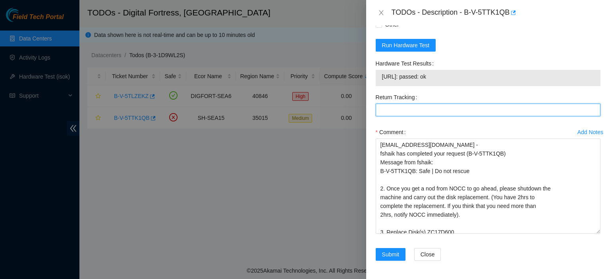
click at [468, 111] on Tracking "Return Tracking" at bounding box center [488, 110] width 225 height 13
paste Tracking "473665208279"
type Tracking "473665208279"
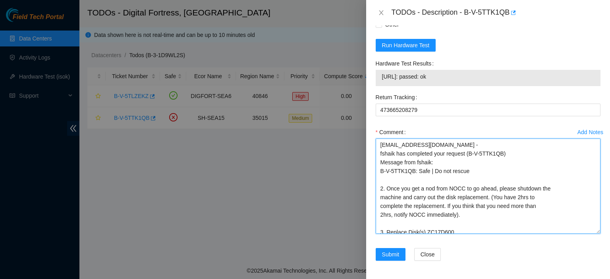
click at [437, 224] on textarea "kbbyrne23@gmail.com - fshaik has completed your request (B-V-5TTK1QB) Message f…" at bounding box center [488, 186] width 225 height 95
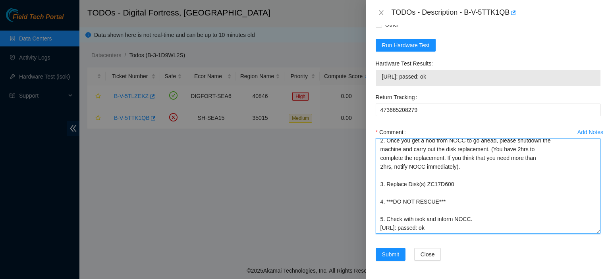
click at [424, 191] on textarea "kbbyrne23@gmail.com - fshaik has completed your request (B-V-5TTK1QB) Message f…" at bounding box center [488, 186] width 225 height 95
type textarea "kbbyrne23@gmail.com - fshaik has completed your request (B-V-5TTK1QB) Message f…"
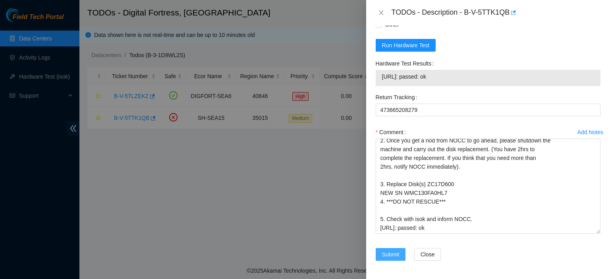
click at [387, 252] on span "Submit" at bounding box center [390, 254] width 17 height 9
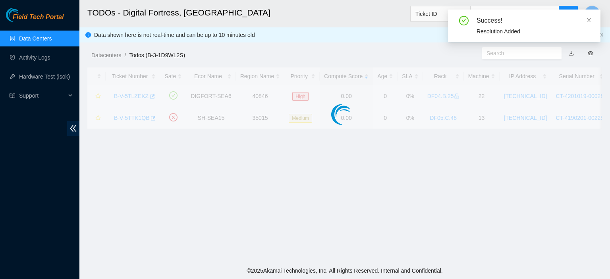
scroll to position [244, 0]
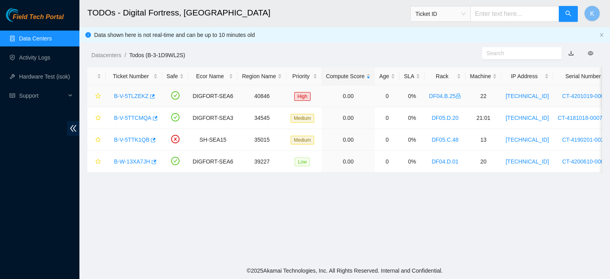
scroll to position [244, 0]
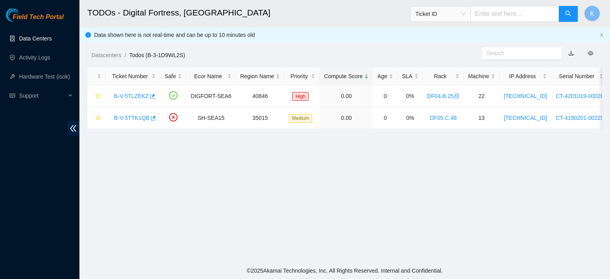
click at [28, 38] on link "Data Centers" at bounding box center [35, 38] width 33 height 6
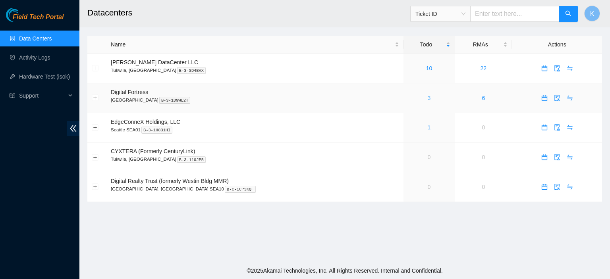
click at [428, 99] on link "3" at bounding box center [429, 98] width 3 height 6
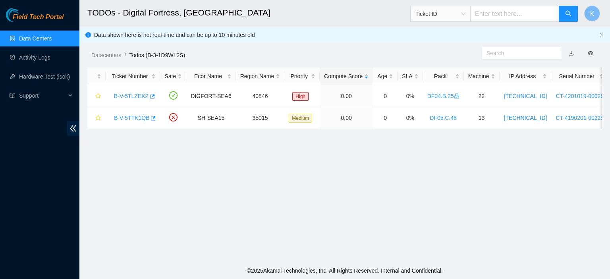
click at [42, 37] on link "Data Centers" at bounding box center [35, 38] width 33 height 6
